Goal: Information Seeking & Learning: Learn about a topic

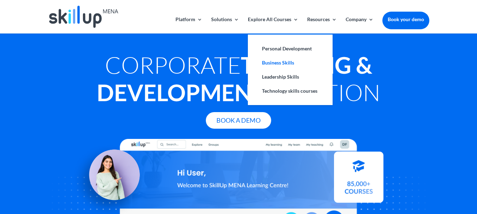
click at [285, 65] on link "Business Skills" at bounding box center [290, 63] width 71 height 14
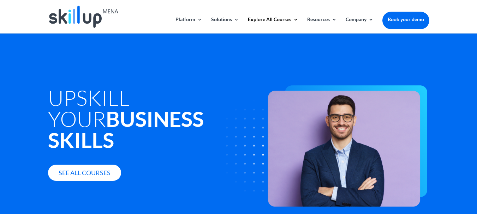
scroll to position [0, 0]
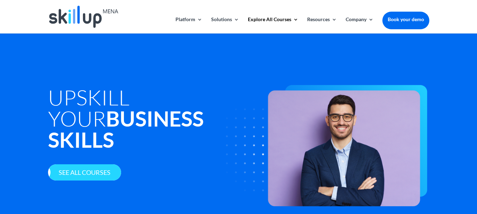
click at [109, 165] on link "See all courses" at bounding box center [84, 173] width 73 height 17
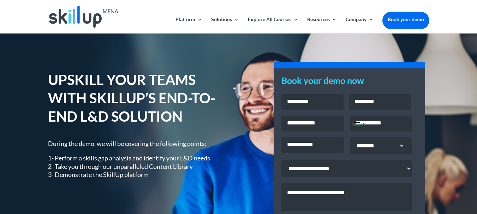
click at [251, 57] on div "UPSKILL YOUR TEAMS WITH SKILLUP’S END-TO-END L&D SOLUTION During the demo, we w…" at bounding box center [238, 183] width 477 height 299
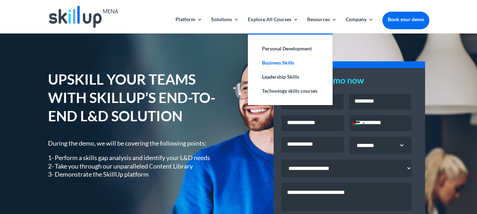
click at [275, 62] on link "Business Skills" at bounding box center [290, 63] width 71 height 14
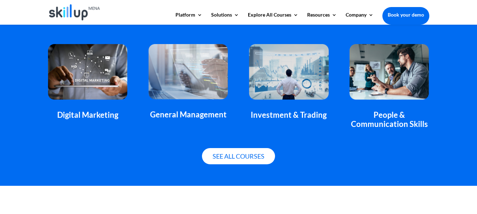
scroll to position [504, 0]
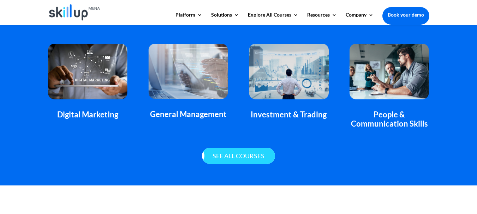
click at [228, 158] on link "See all courses" at bounding box center [238, 156] width 73 height 17
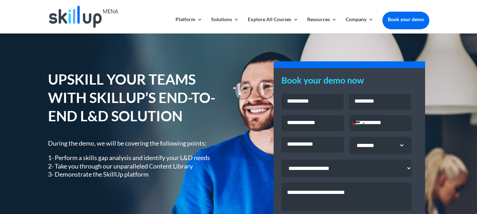
scroll to position [0, 0]
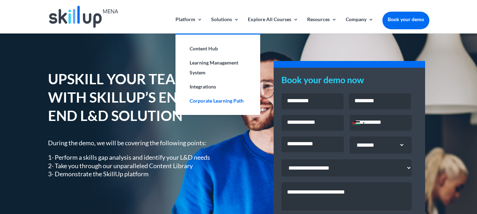
click at [217, 103] on link "Corporate Learning Path" at bounding box center [218, 101] width 71 height 14
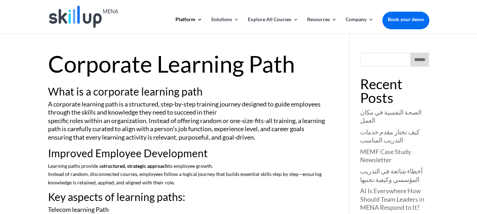
scroll to position [2, 0]
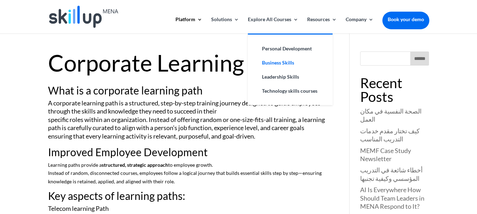
click at [284, 64] on link "Business Skills" at bounding box center [290, 63] width 71 height 14
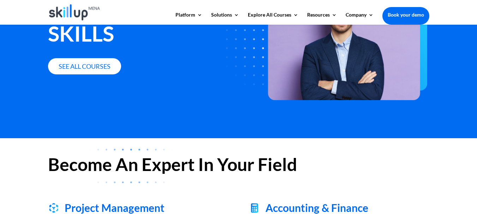
scroll to position [98, 0]
